Goal: Communication & Community: Share content

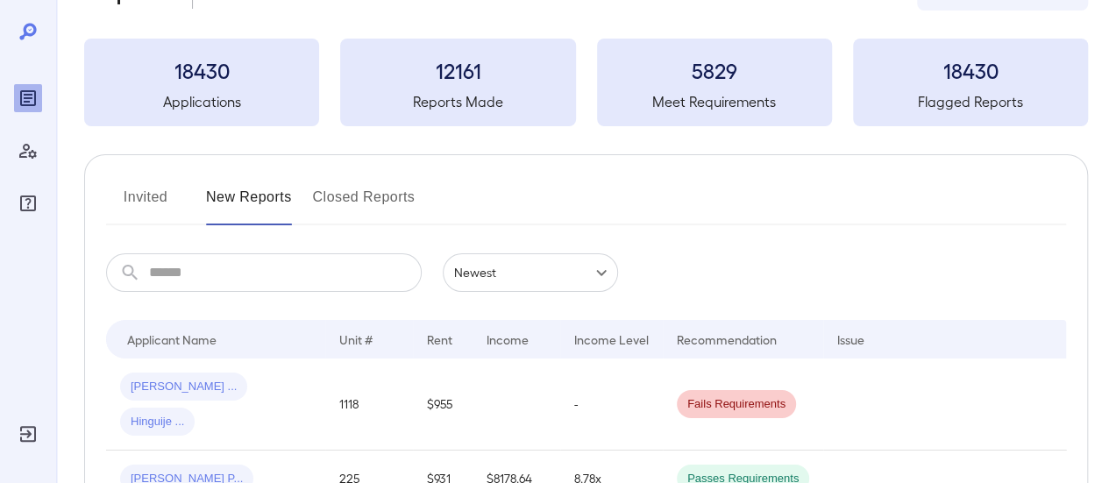
scroll to position [88, 0]
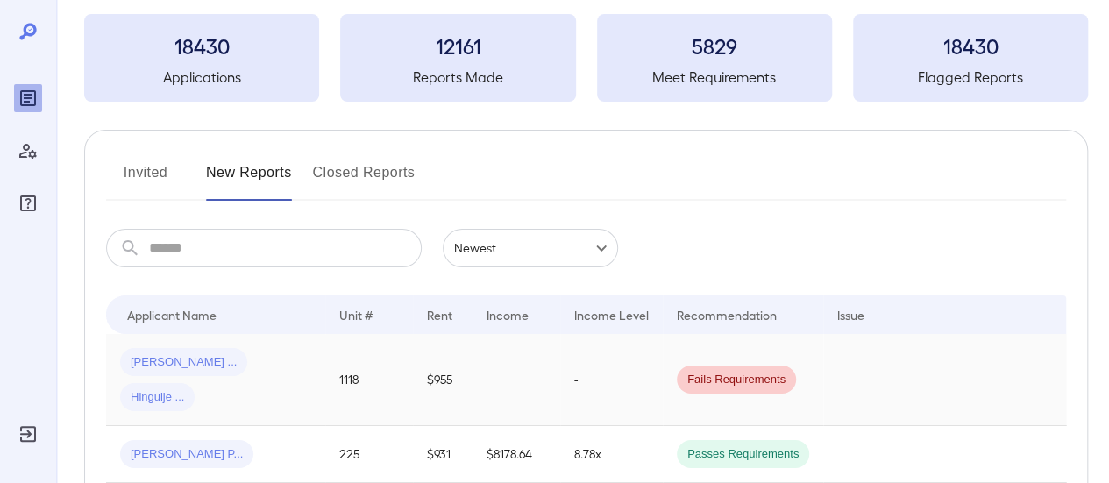
click at [168, 359] on span "[PERSON_NAME] ..." at bounding box center [183, 362] width 127 height 17
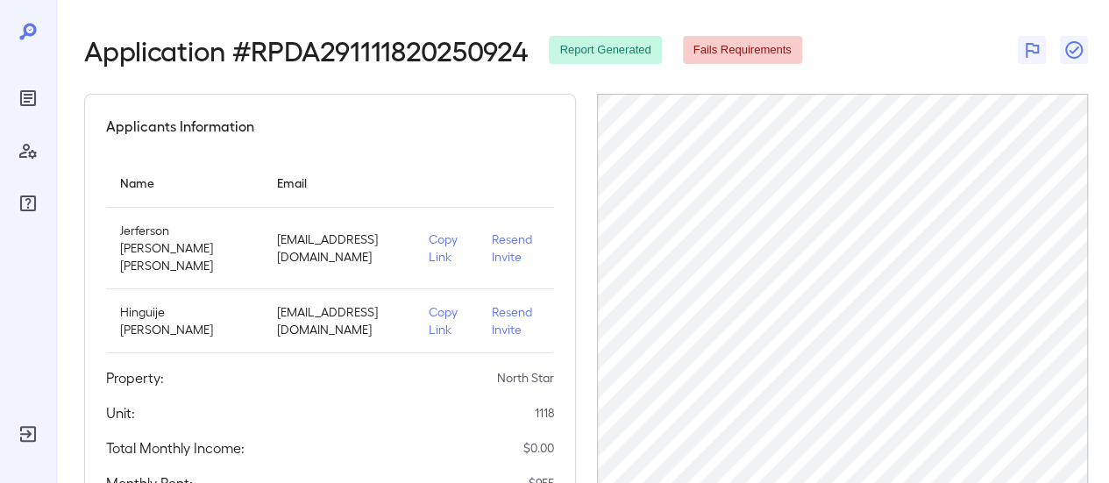
scroll to position [88, 0]
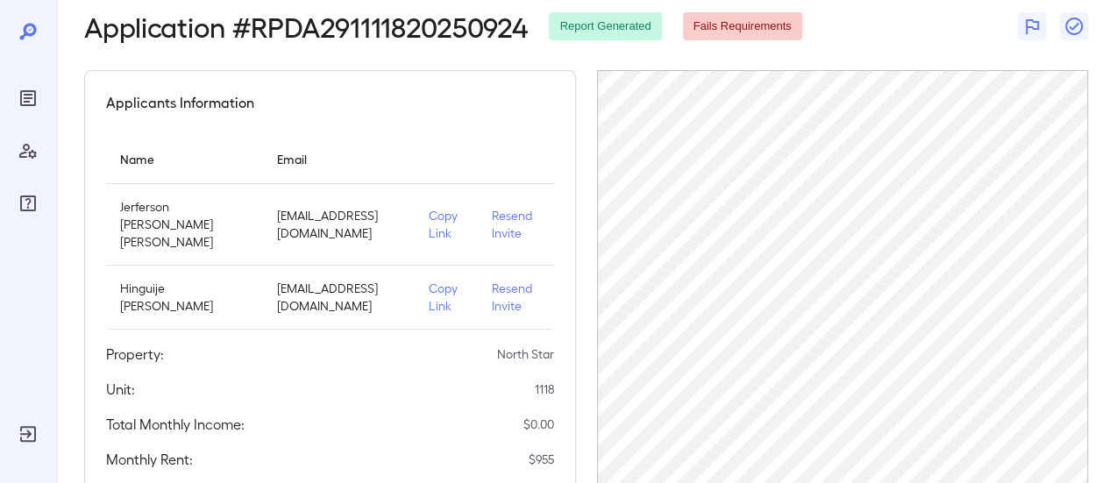
click at [436, 216] on p "Copy Link" at bounding box center [446, 224] width 35 height 35
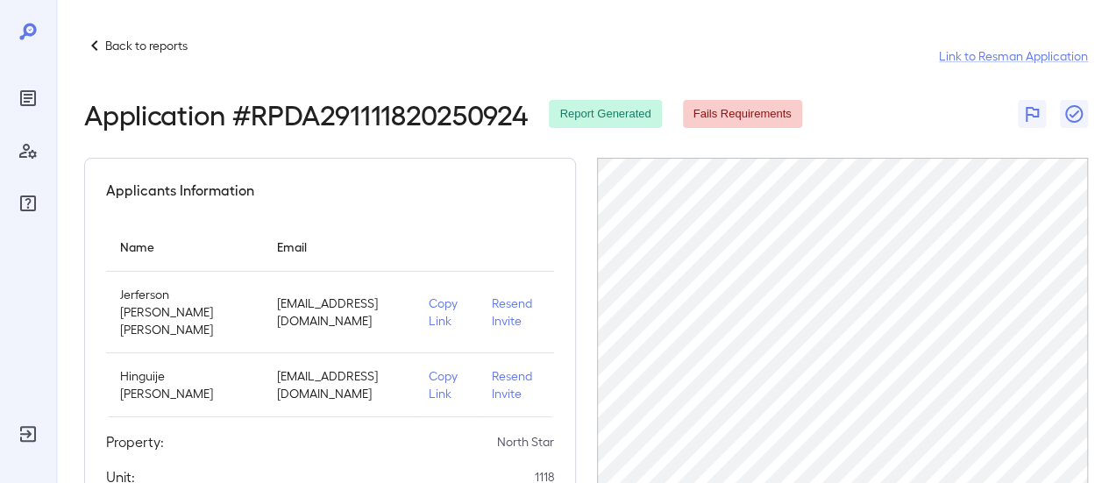
click at [129, 48] on p "Back to reports" at bounding box center [146, 46] width 82 height 18
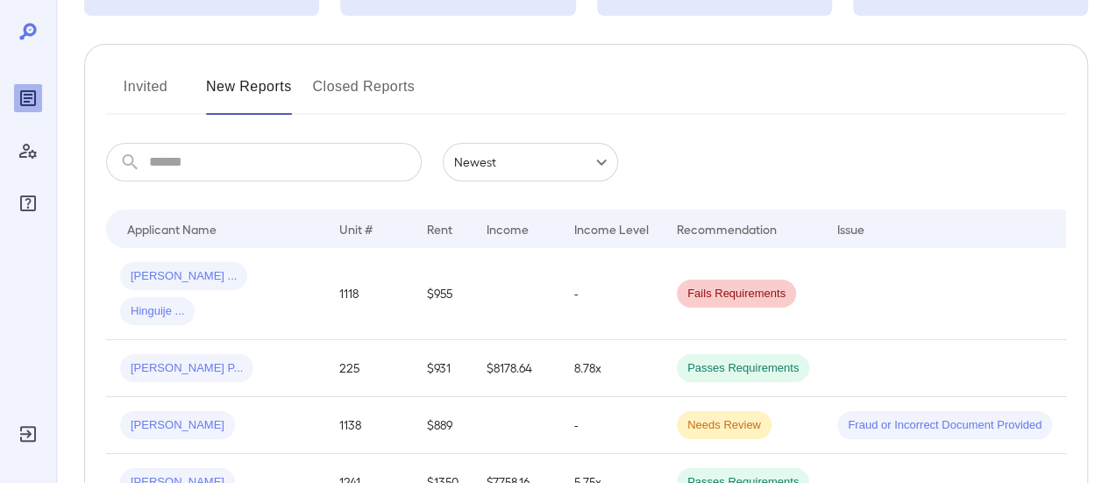
scroll to position [175, 0]
click at [238, 292] on td "Jerferson ... Hinguije ..." at bounding box center [215, 292] width 219 height 92
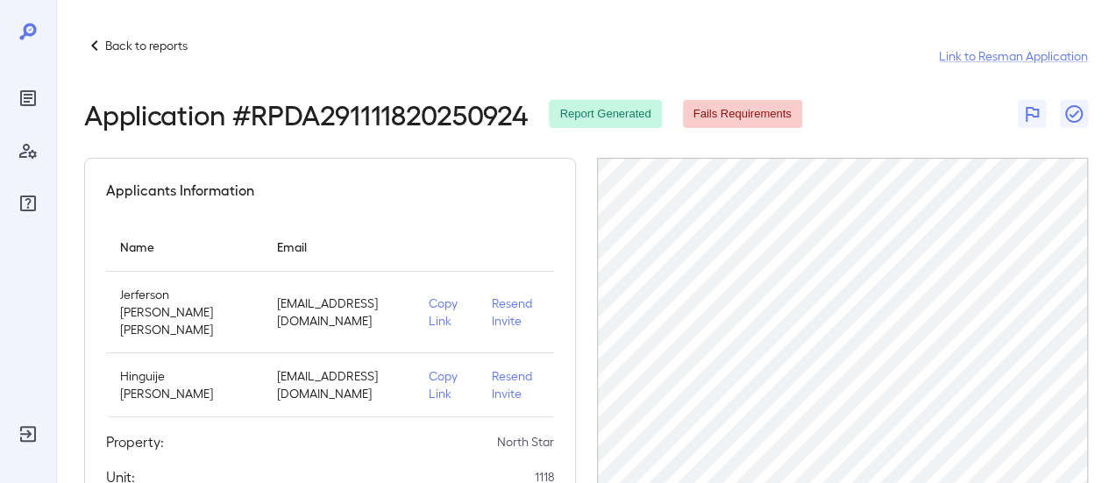
click at [135, 43] on p "Back to reports" at bounding box center [146, 46] width 82 height 18
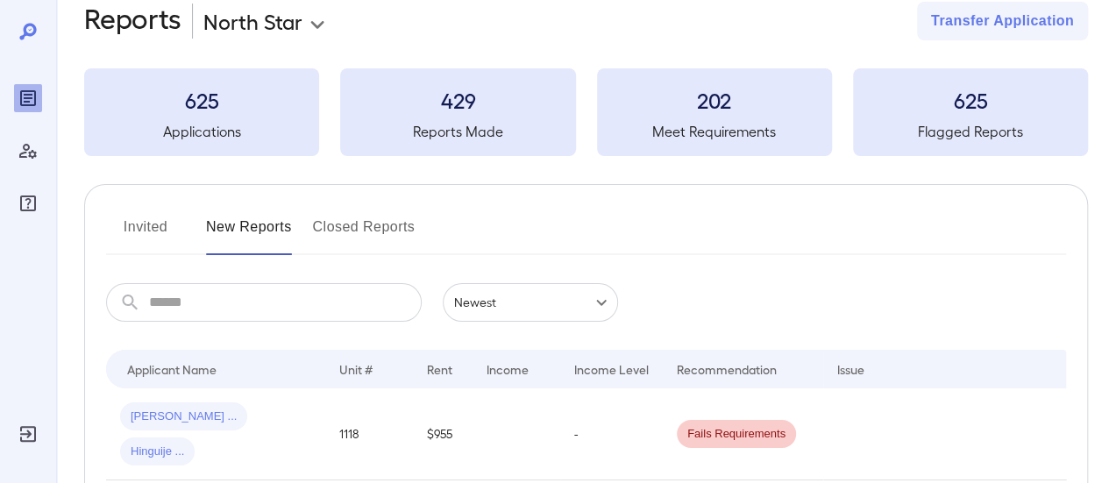
scroll to position [88, 0]
